Goal: Task Accomplishment & Management: Manage account settings

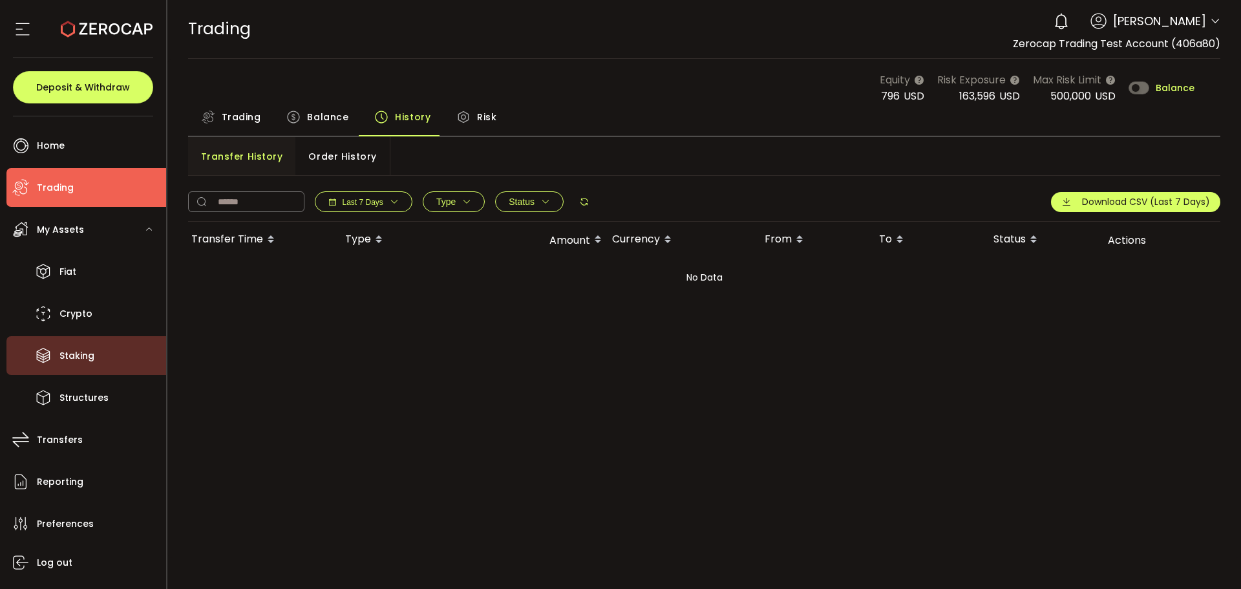
scroll to position [34, 0]
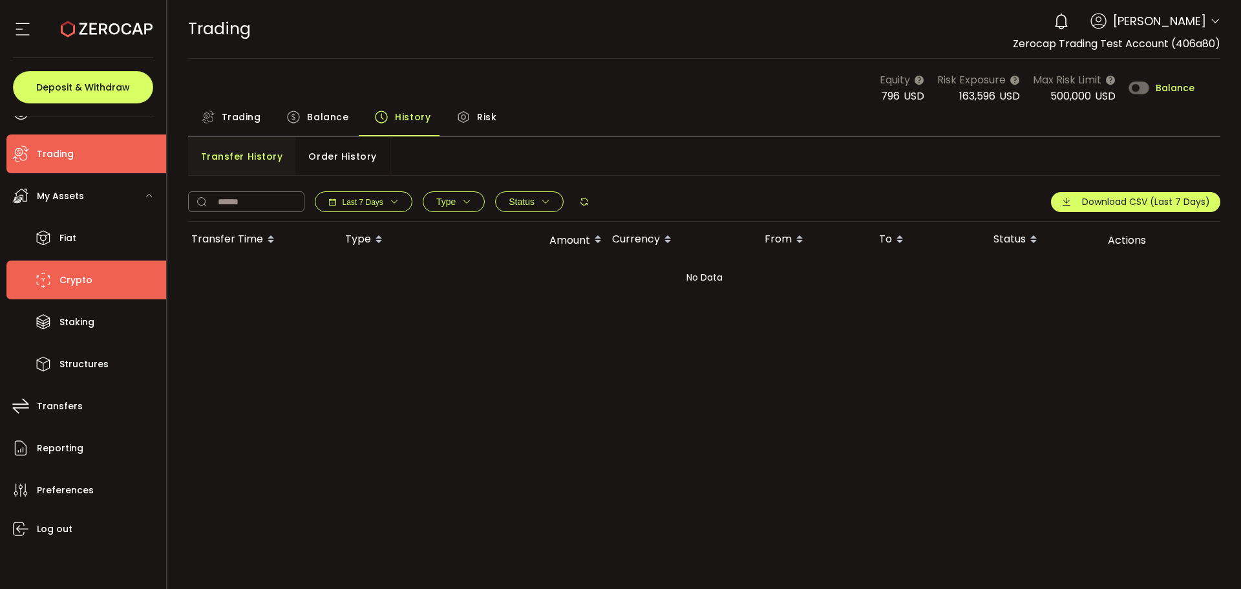
click at [96, 290] on li "Crypto" at bounding box center [86, 280] width 160 height 39
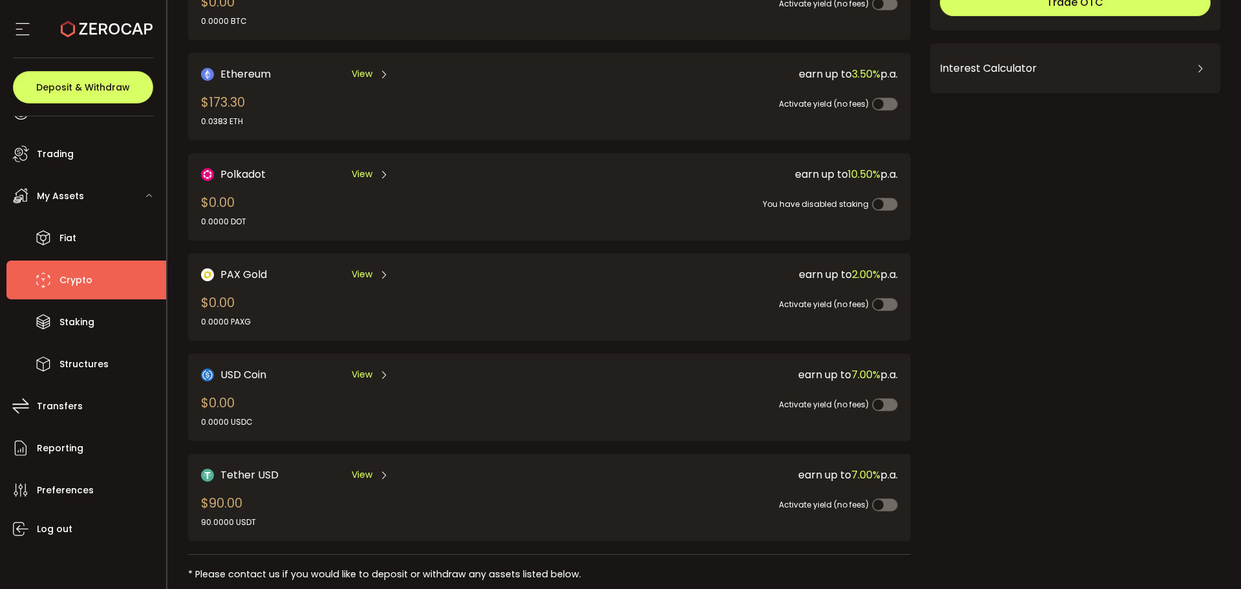
scroll to position [280, 0]
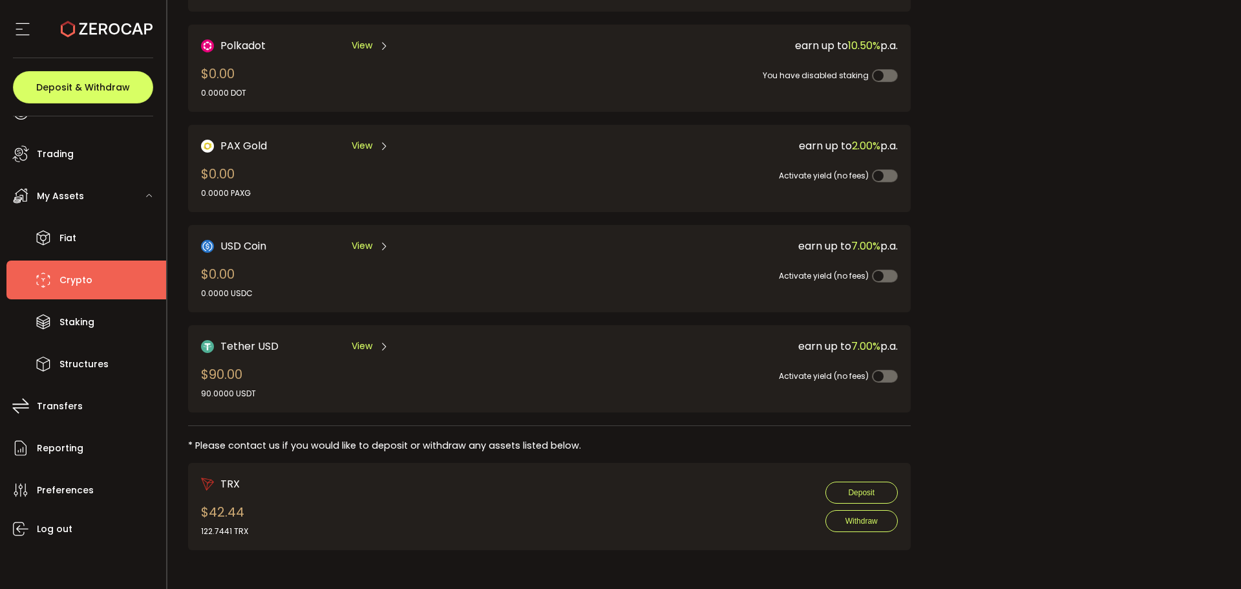
click at [365, 349] on span "View" at bounding box center [362, 346] width 21 height 14
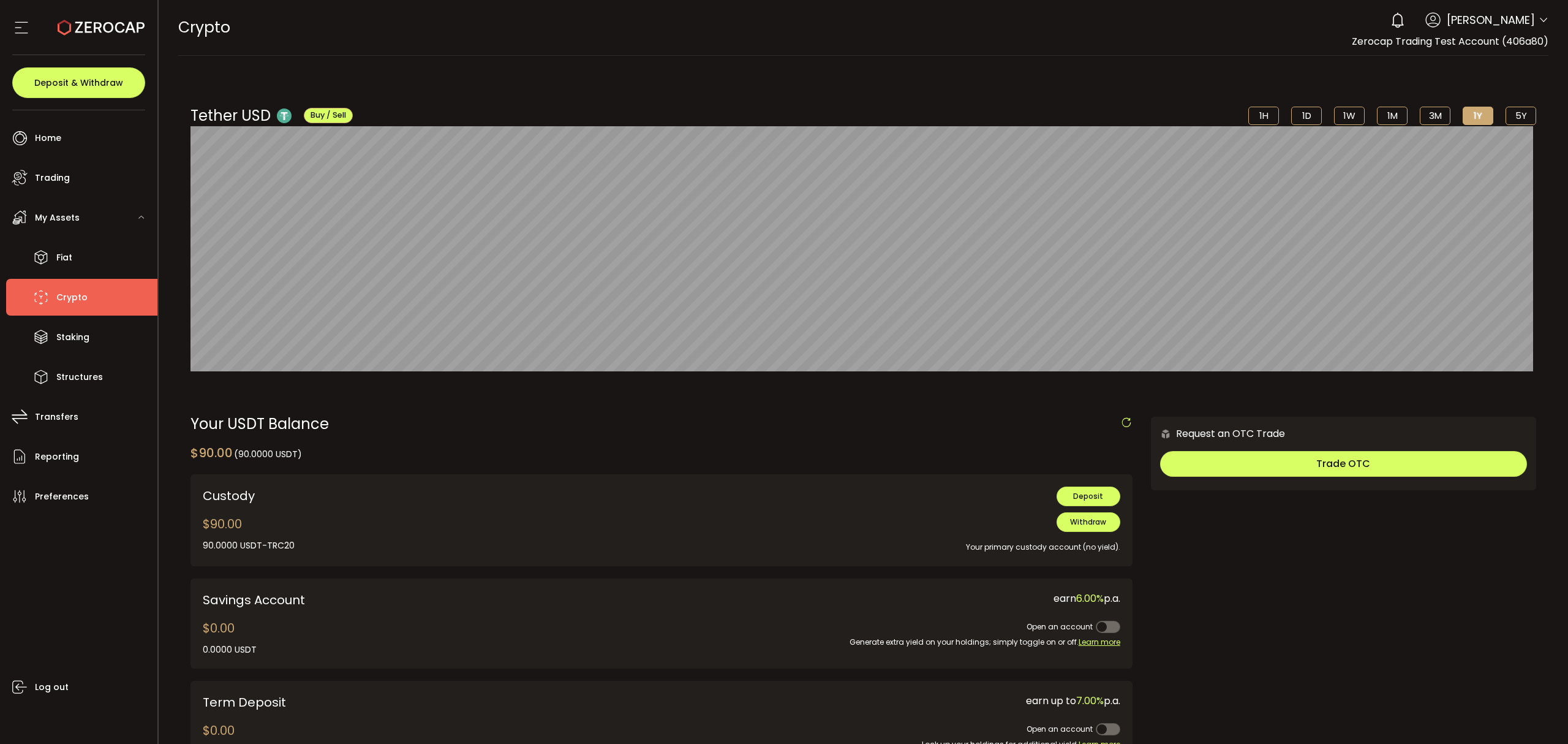
click at [1176, 15] on span at bounding box center [1543, 21] width 9 height 12
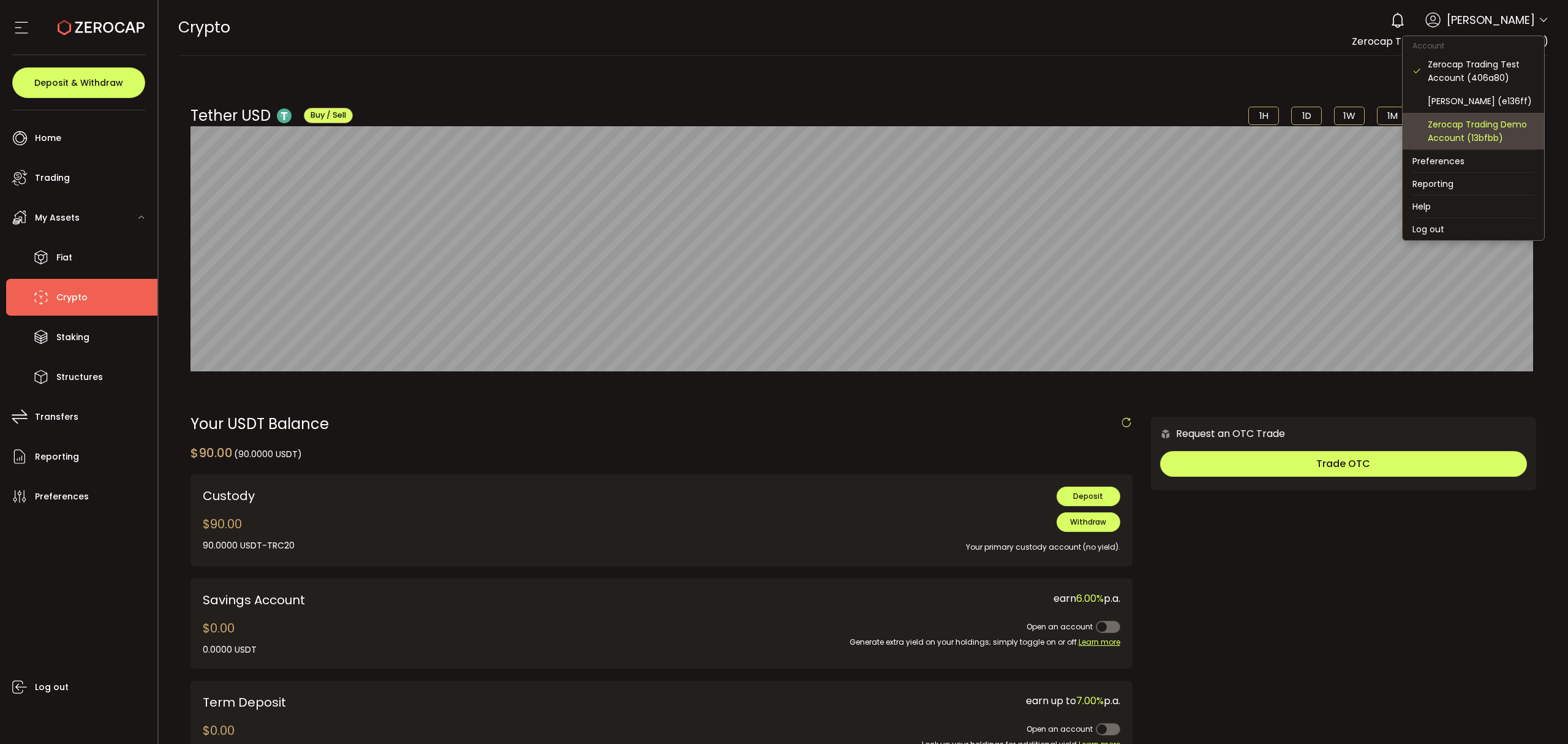
click at [1176, 131] on div "Zerocap Trading Demo Account (13bfbb)" at bounding box center [1481, 131] width 106 height 27
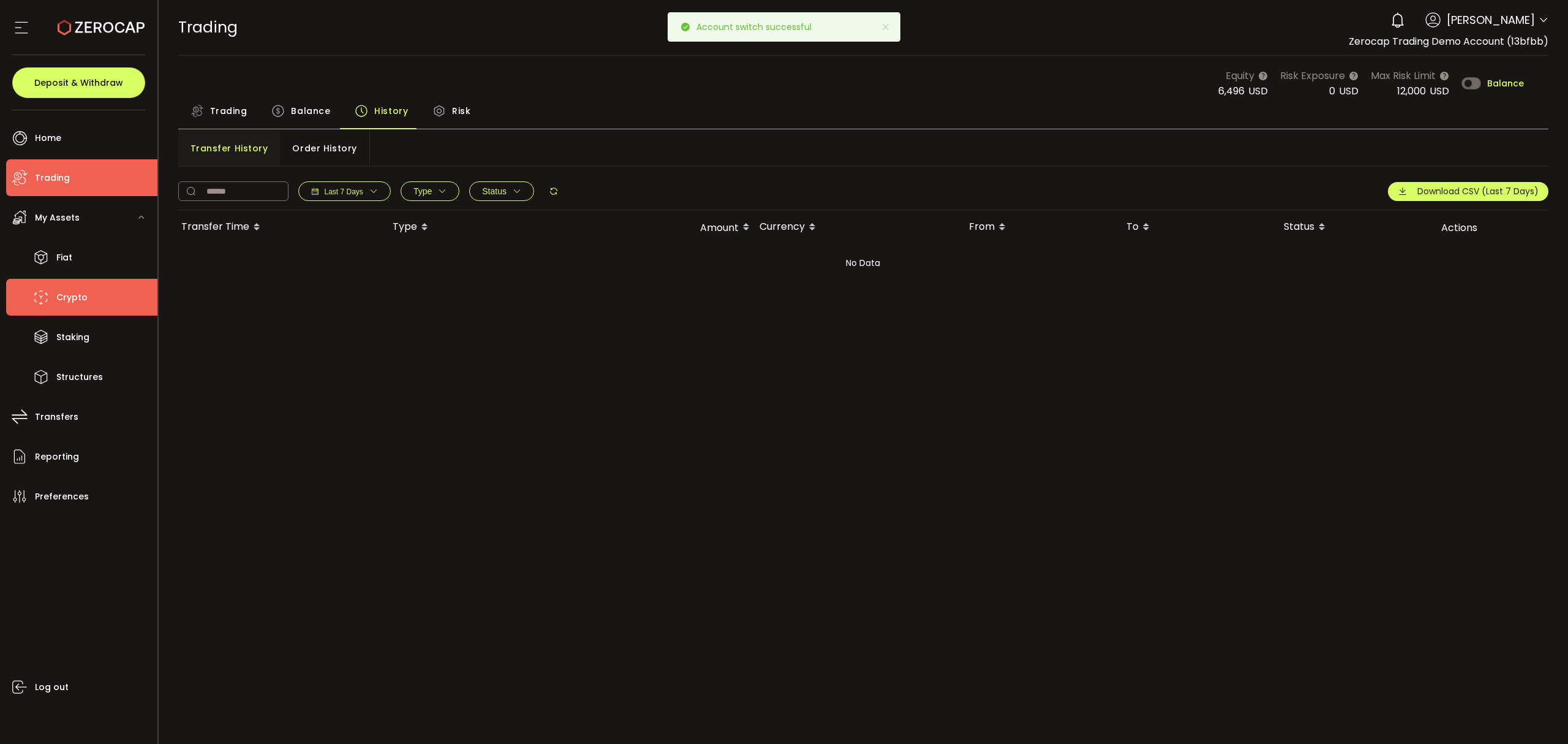
click at [108, 295] on li "Crypto" at bounding box center [81, 297] width 152 height 37
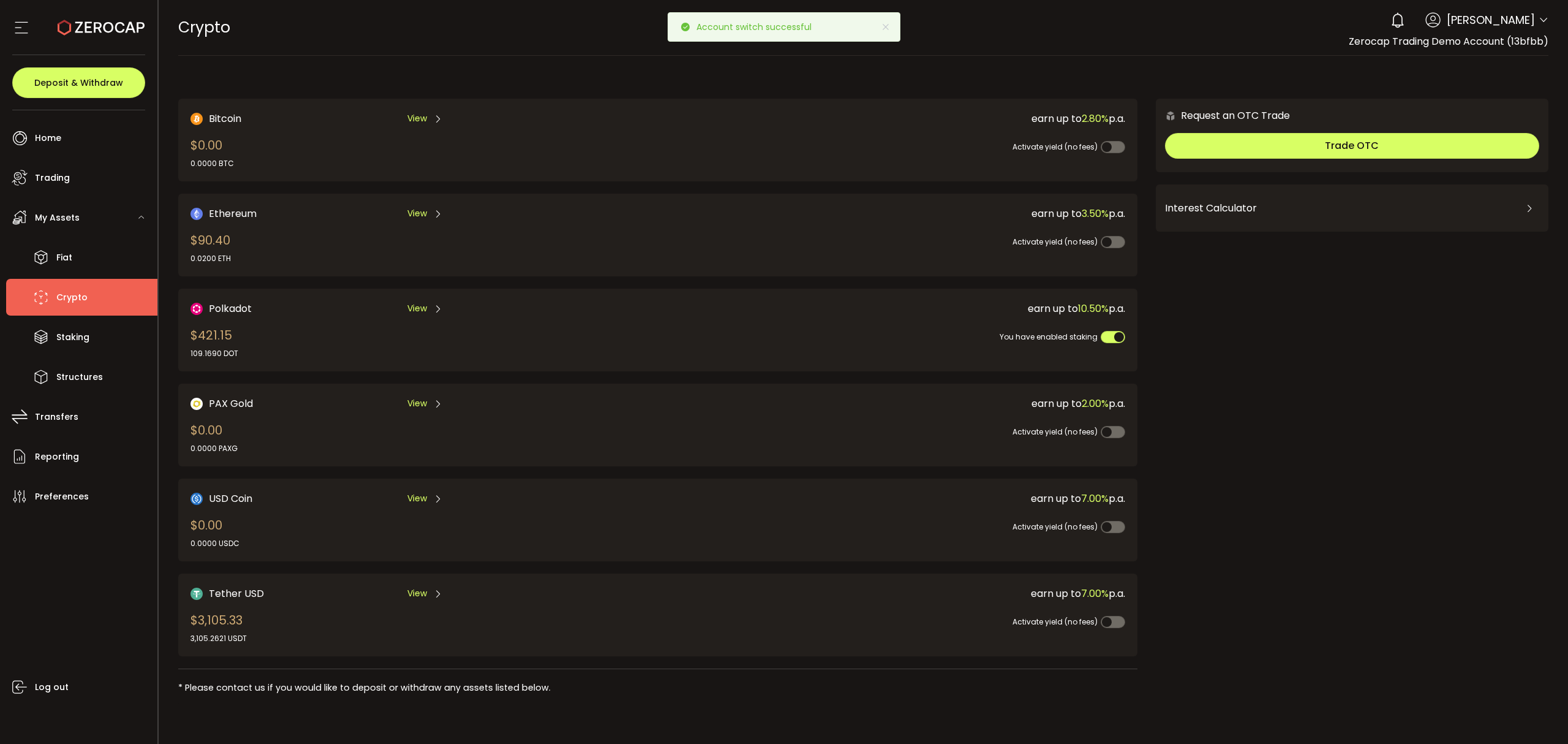
click at [409, 557] on span "View" at bounding box center [417, 593] width 20 height 13
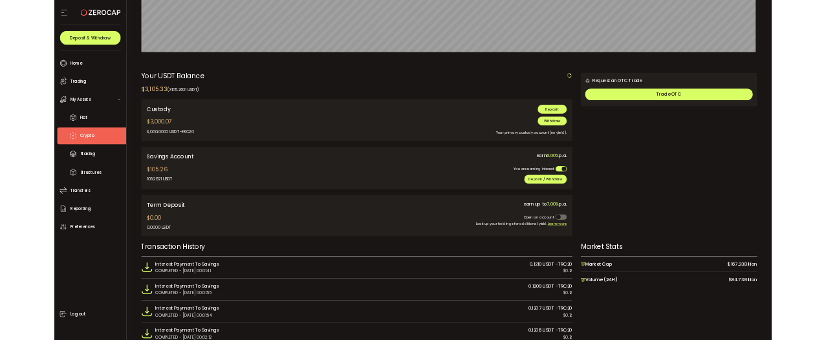
scroll to position [172, 0]
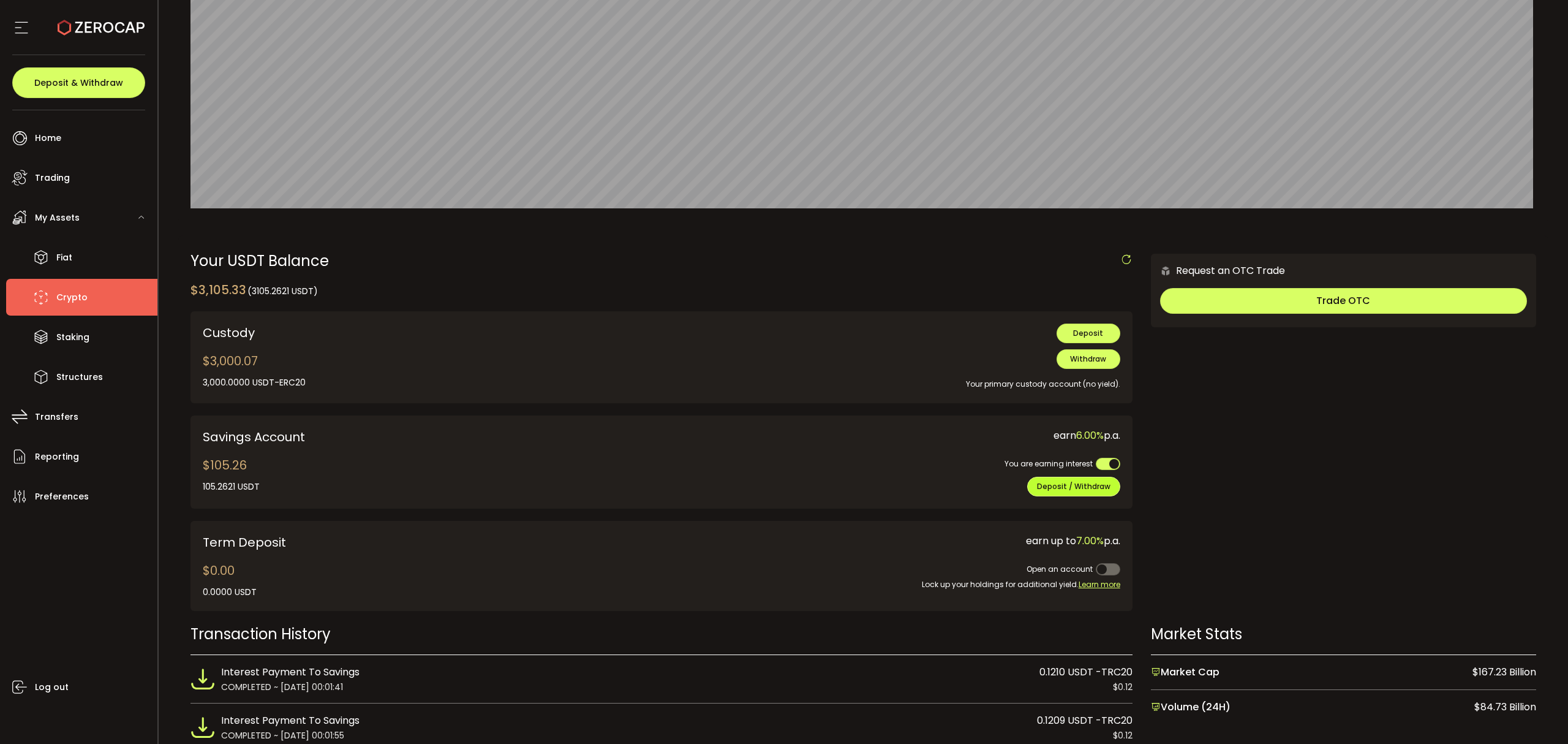
click at [1080, 490] on span "Deposit / Withdraw" at bounding box center [1074, 486] width 74 height 10
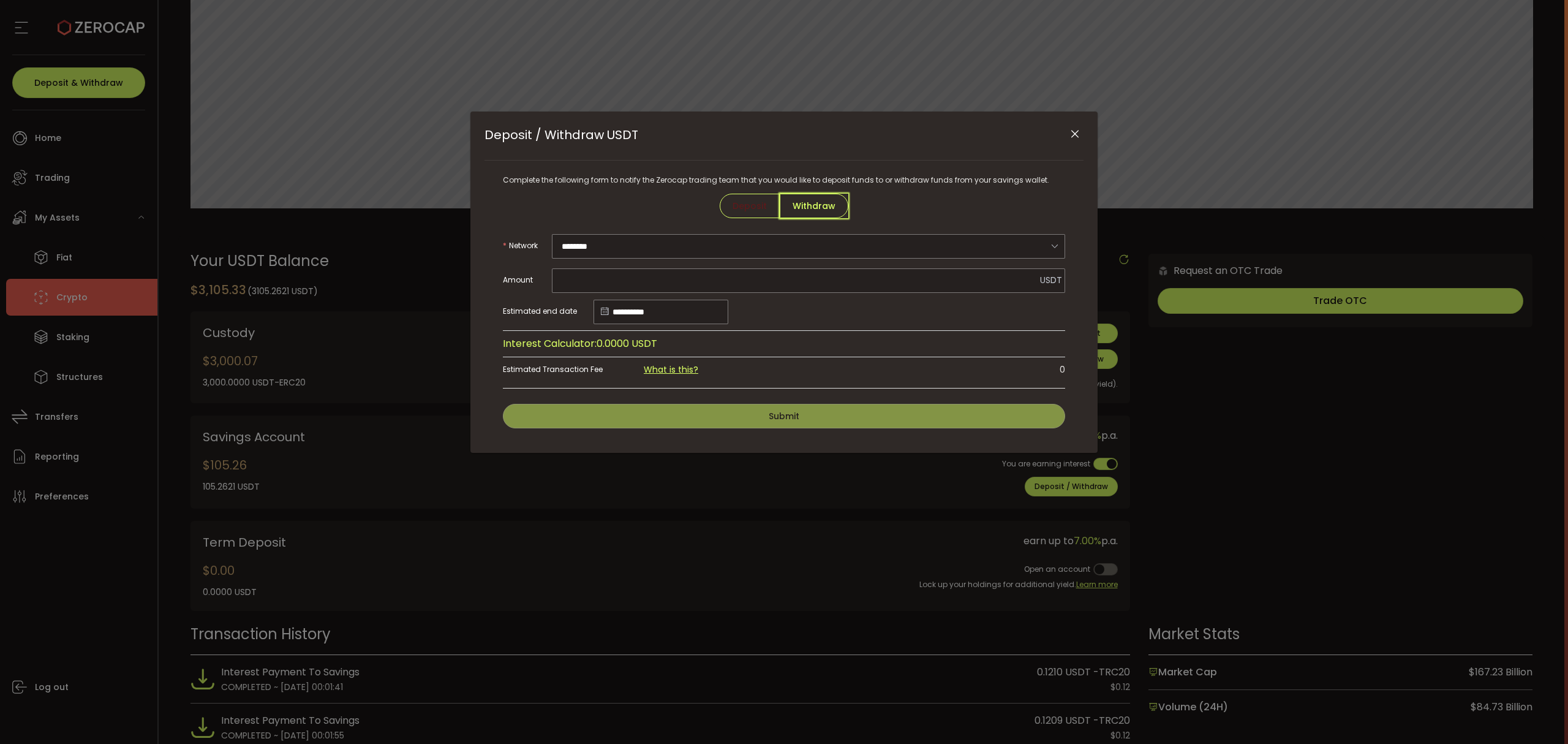
click at [817, 209] on span "Withdraw" at bounding box center [814, 206] width 68 height 25
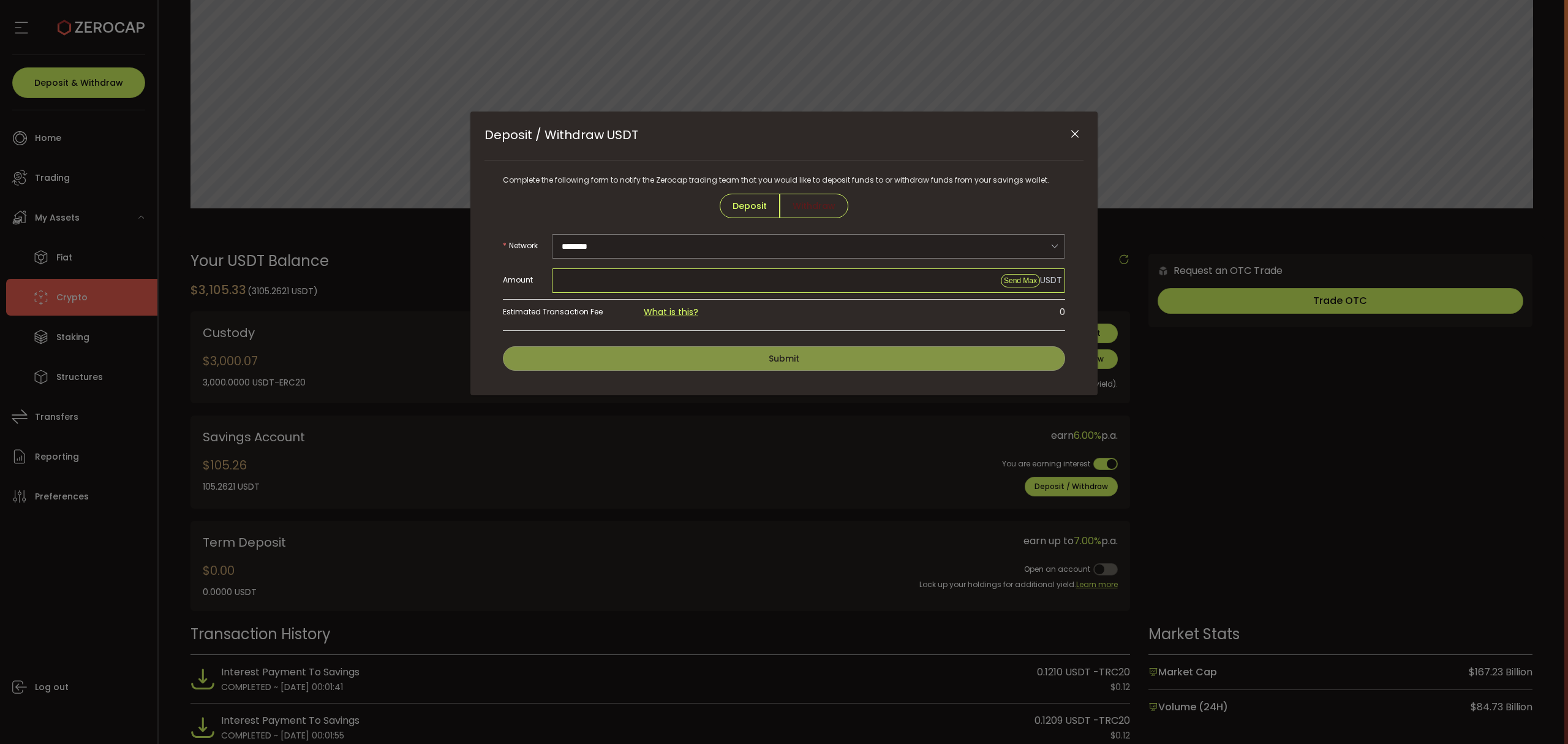
click at [607, 279] on input "Deposit / Withdraw USDT" at bounding box center [809, 281] width 514 height 25
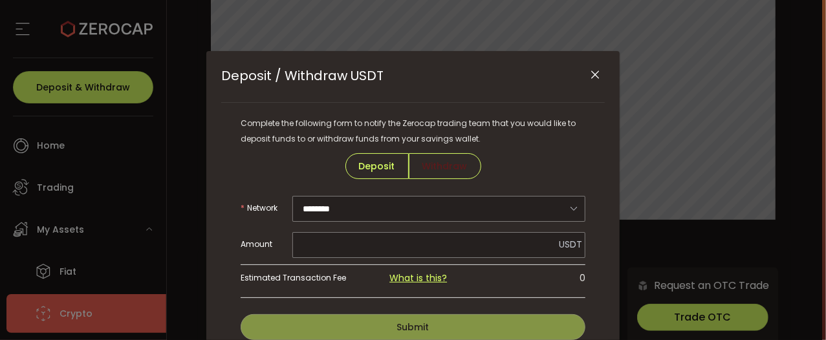
click at [151, 182] on div "Deposit / Withdraw USDT Complete the following form to notify the Zerocap tradi…" at bounding box center [413, 170] width 826 height 340
click at [593, 76] on icon "Close" at bounding box center [594, 75] width 13 height 13
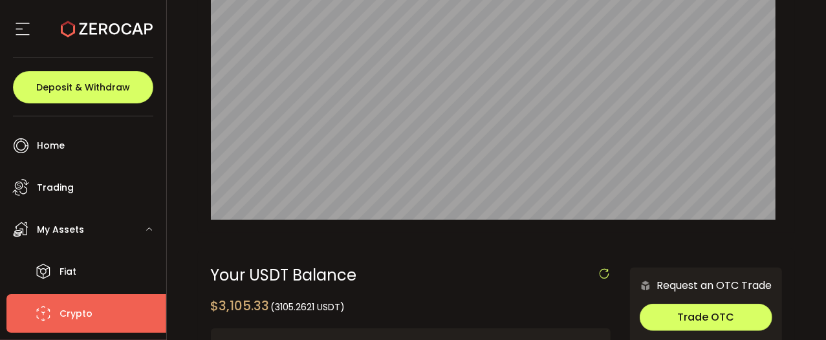
click at [116, 242] on div "My Assets" at bounding box center [86, 229] width 160 height 39
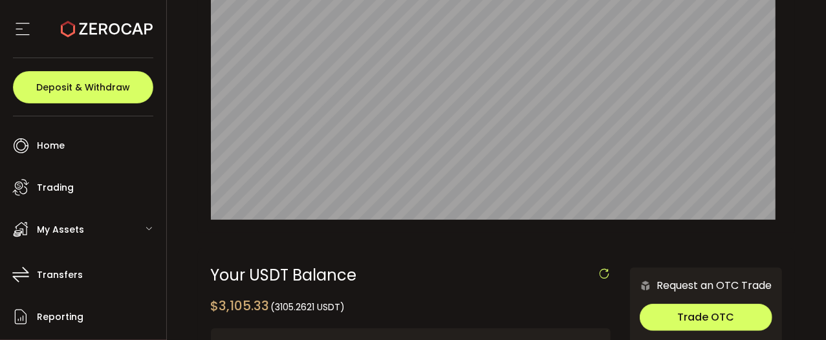
click at [118, 229] on div "My Assets" at bounding box center [86, 229] width 160 height 39
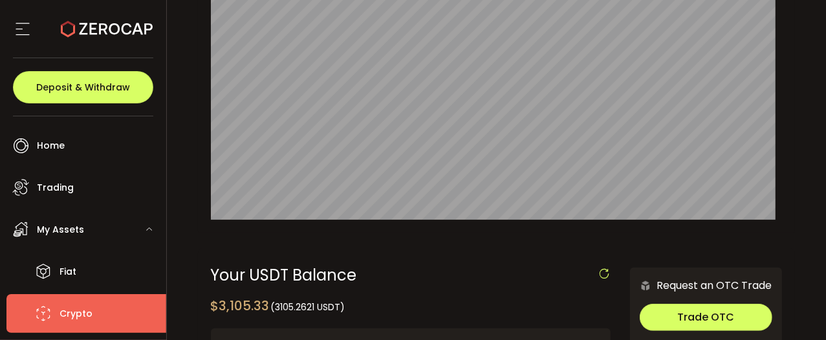
click at [102, 303] on li "Crypto" at bounding box center [86, 313] width 160 height 39
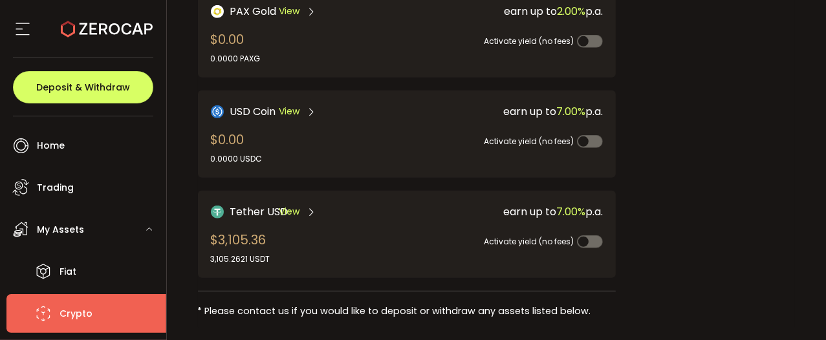
scroll to position [425, 0]
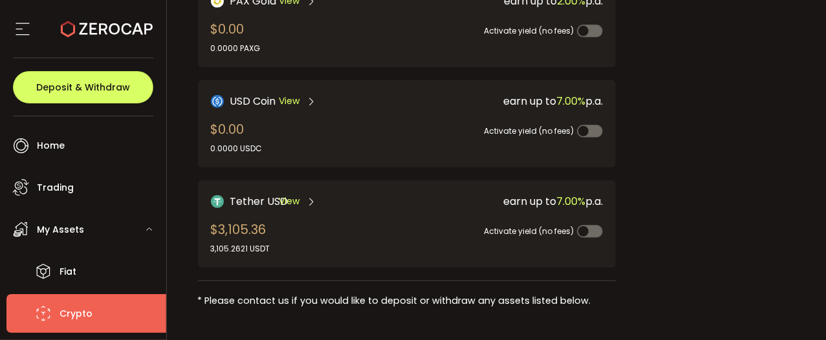
click at [294, 195] on span "View" at bounding box center [289, 202] width 21 height 14
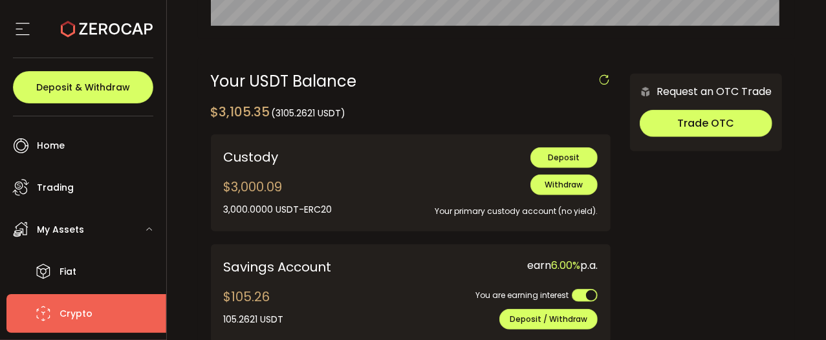
scroll to position [431, 0]
